Goal: Task Accomplishment & Management: Use online tool/utility

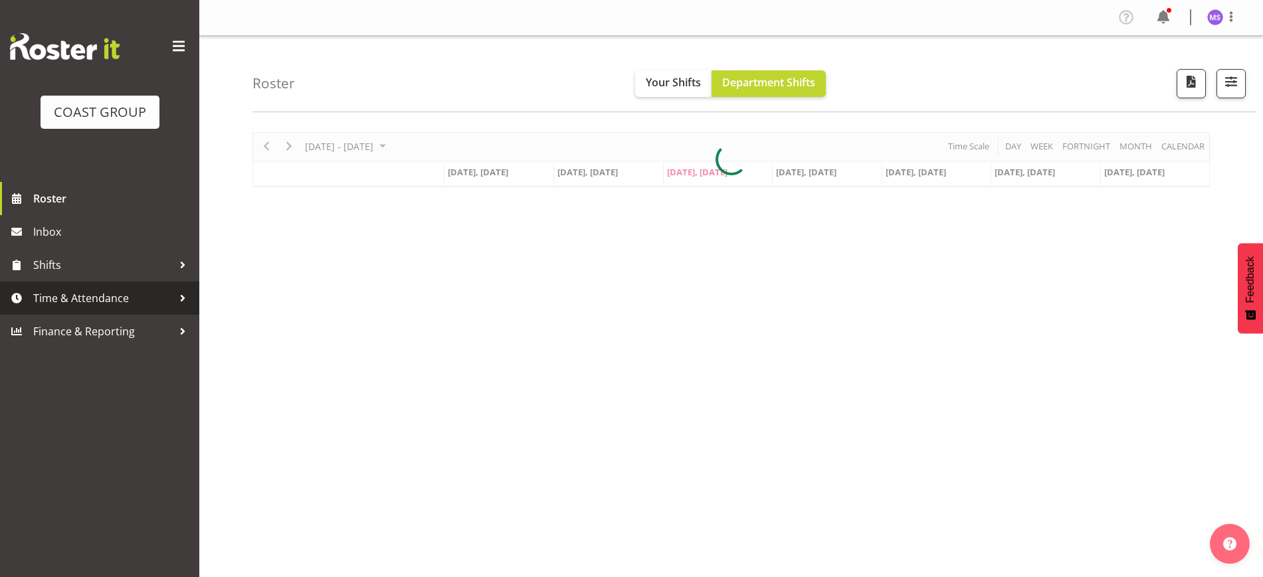
click at [122, 307] on span "Time & Attendance" at bounding box center [102, 298] width 139 height 20
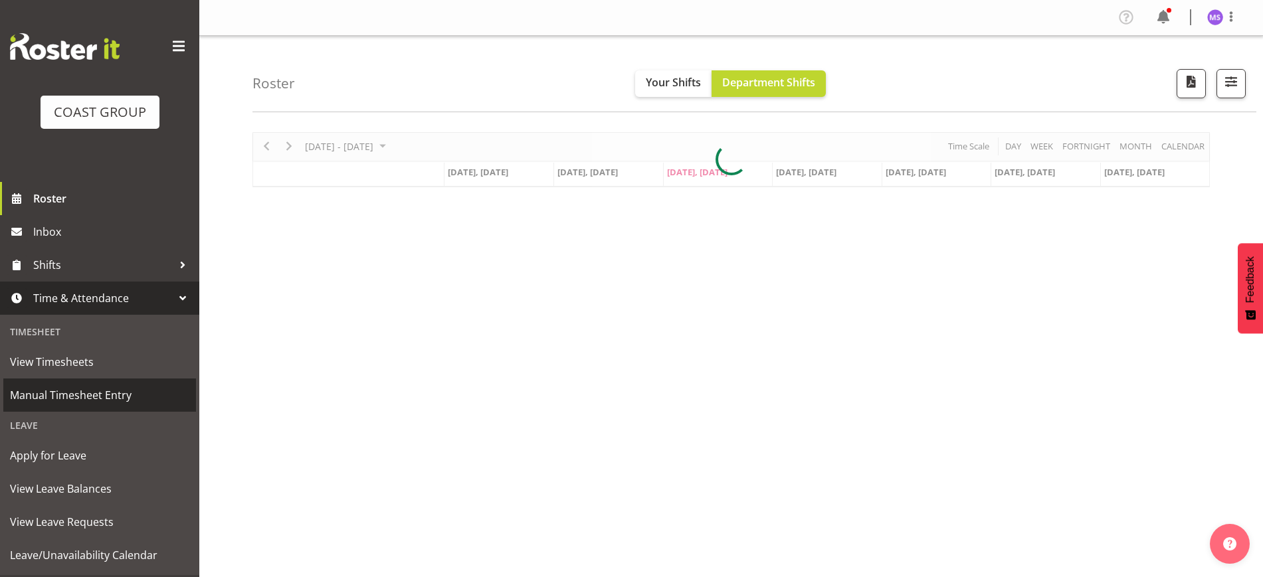
click at [129, 391] on span "Manual Timesheet Entry" at bounding box center [99, 395] width 179 height 20
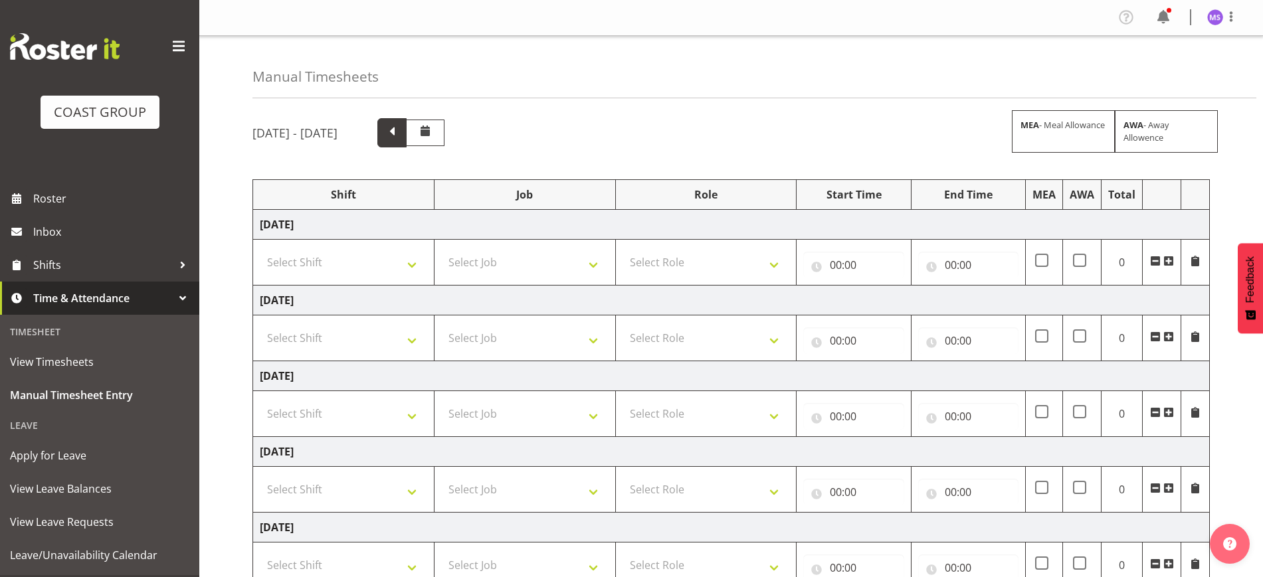
click at [400, 135] on span at bounding box center [391, 131] width 17 height 17
